Goal: Check status: Check status

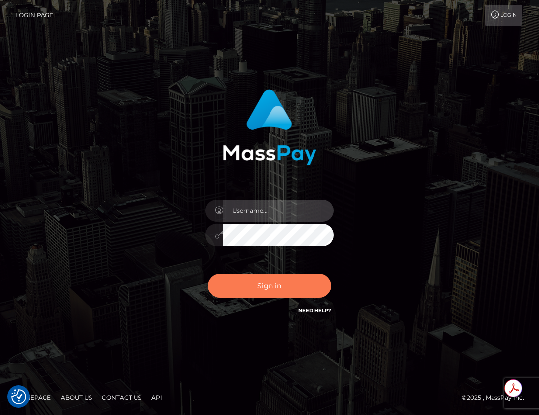
type input "roberto.ama"
click at [266, 288] on button "Sign in" at bounding box center [270, 286] width 124 height 24
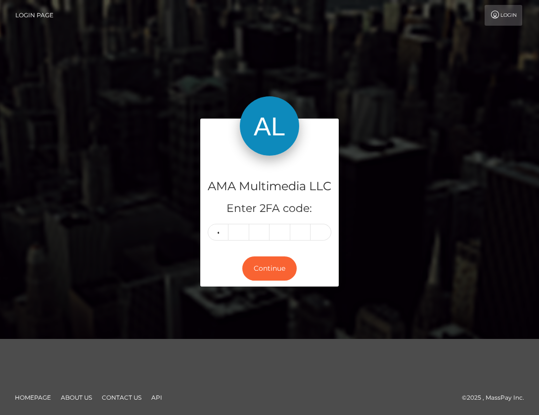
type input "8"
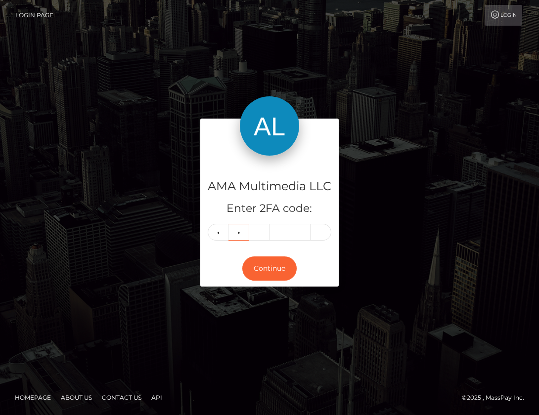
type input "4"
type input "6"
type input "0"
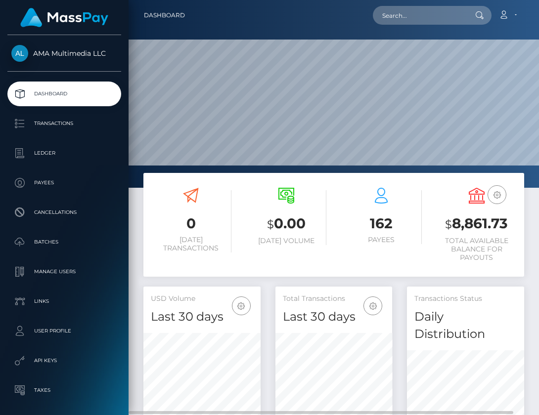
scroll to position [192, 117]
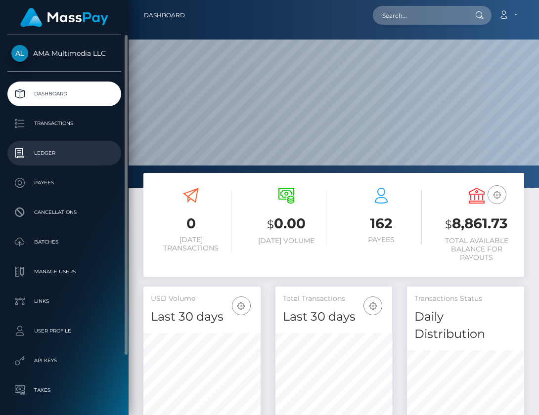
click at [48, 155] on p "Ledger" at bounding box center [64, 153] width 106 height 15
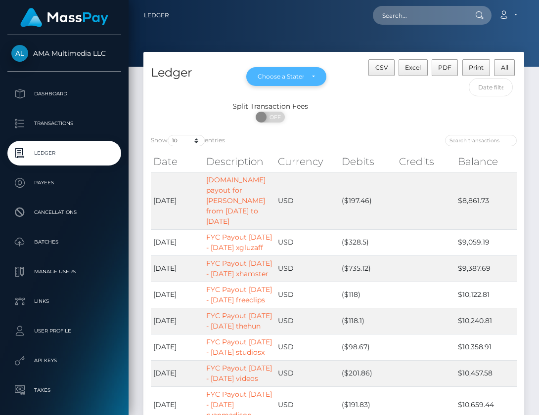
click at [312, 76] on div "Choose a Statement" at bounding box center [287, 77] width 58 height 8
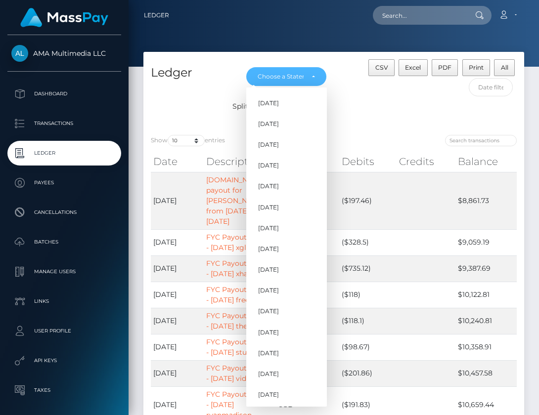
scroll to position [189, 0]
click at [277, 372] on span "Aug 2025" at bounding box center [268, 372] width 21 height 9
select select "Aug 2025"
